Goal: Information Seeking & Learning: Learn about a topic

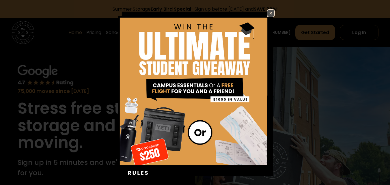
click at [267, 14] on img at bounding box center [270, 13] width 7 height 7
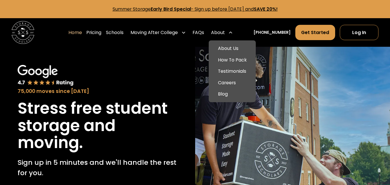
click at [223, 32] on div "About" at bounding box center [218, 32] width 14 height 7
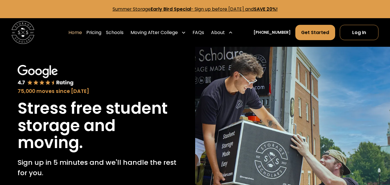
click at [224, 32] on div "About" at bounding box center [218, 32] width 14 height 7
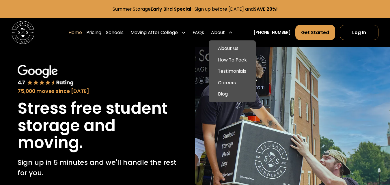
click at [224, 32] on div "About" at bounding box center [218, 32] width 14 height 7
click at [233, 48] on link "About Us" at bounding box center [232, 49] width 42 height 12
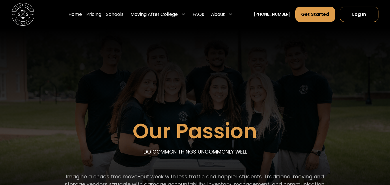
click at [172, 62] on div "Our Passion DO COMMON THINGS UNCOMMONLY WELL Imagine a chaos free move-out week…" at bounding box center [195, 135] width 351 height 212
click at [161, 87] on div "Our Passion DO COMMON THINGS UNCOMMONLY WELL Imagine a chaos free move-out week…" at bounding box center [195, 135] width 351 height 212
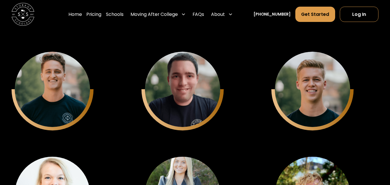
scroll to position [1396, 0]
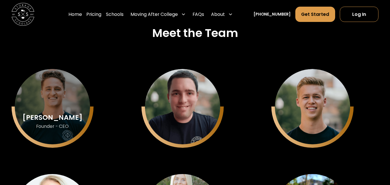
click at [51, 93] on div "Sam Chason Founder - CEO" at bounding box center [52, 106] width 75 height 75
click at [52, 103] on div "Sam Chason Founder - CEO" at bounding box center [52, 106] width 75 height 75
